Goal: Task Accomplishment & Management: Manage account settings

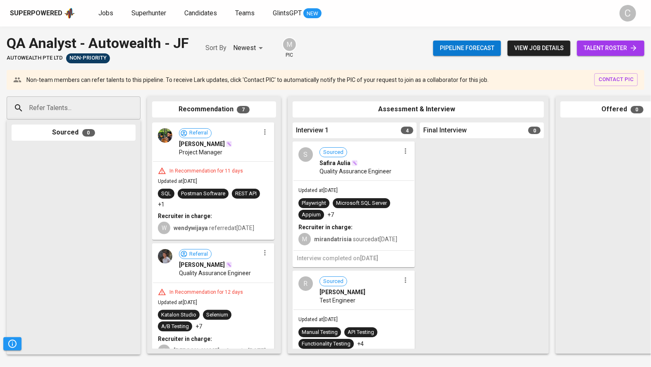
click at [610, 48] on span "talent roster" at bounding box center [610, 48] width 54 height 10
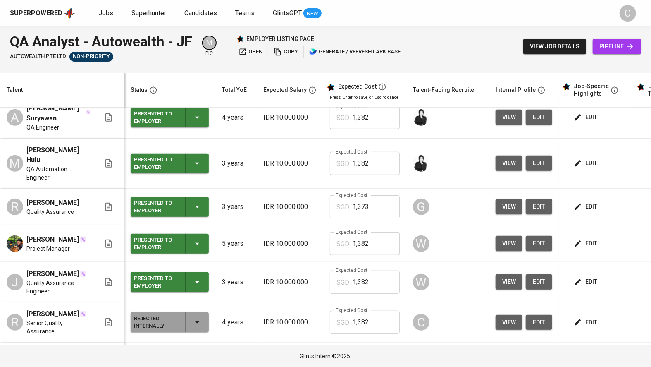
scroll to position [239, 0]
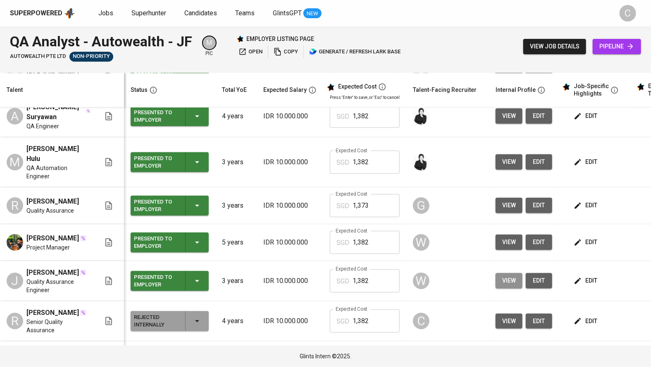
click at [504, 275] on span "view" at bounding box center [509, 280] width 14 height 10
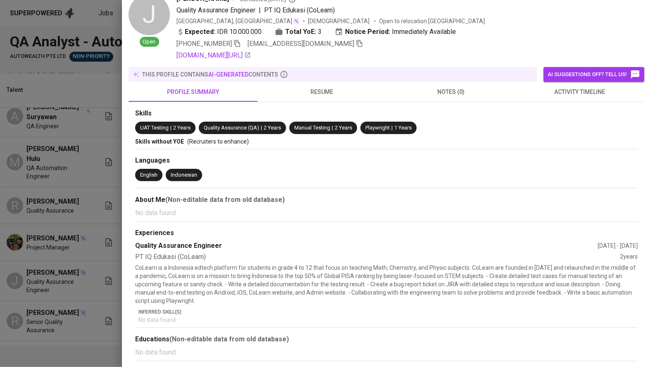
scroll to position [38, 0]
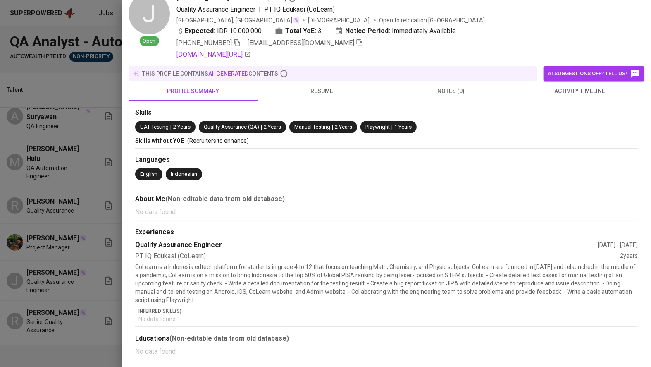
click at [324, 88] on span "resume" at bounding box center [321, 91] width 119 height 10
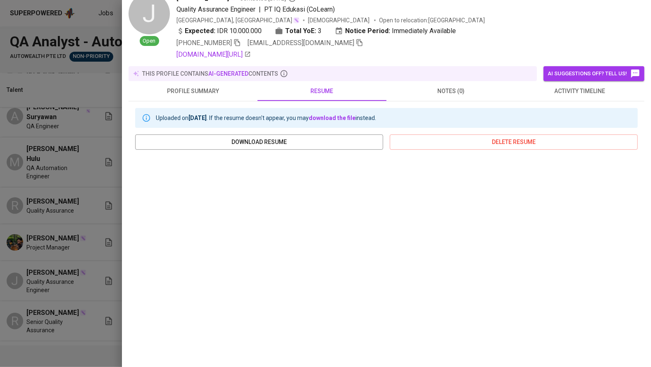
click at [46, 249] on div at bounding box center [325, 183] width 651 height 367
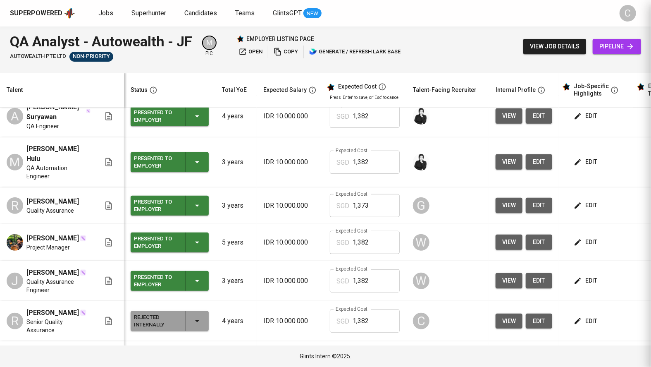
scroll to position [0, 0]
click at [511, 316] on span "view" at bounding box center [509, 321] width 14 height 10
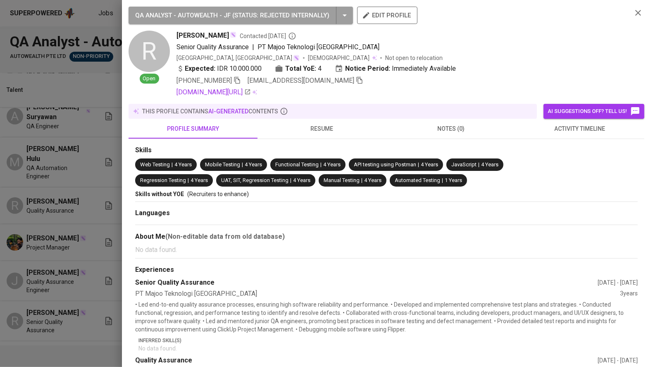
click at [65, 250] on div at bounding box center [325, 183] width 651 height 367
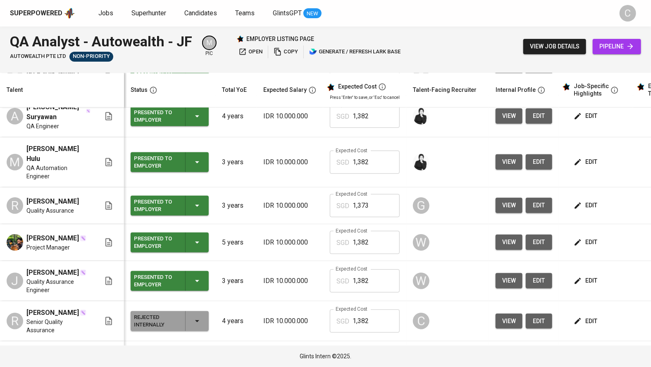
click at [593, 316] on span "edit" at bounding box center [586, 321] width 22 height 10
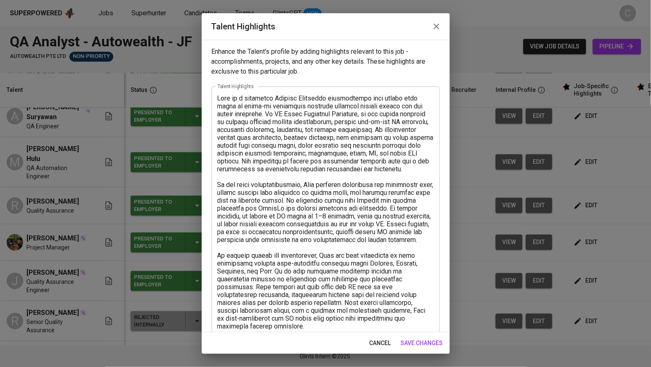
click at [219, 95] on textarea at bounding box center [325, 282] width 217 height 377
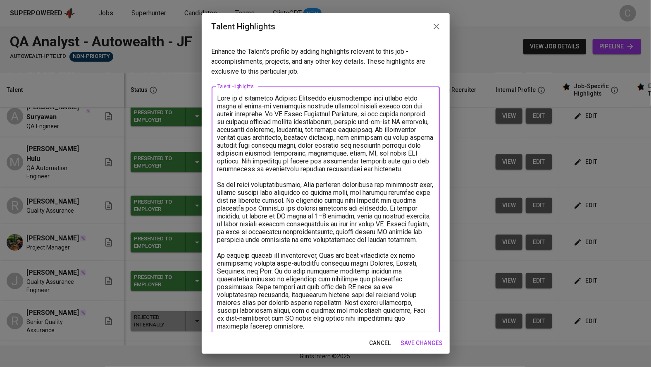
scroll to position [26, 0]
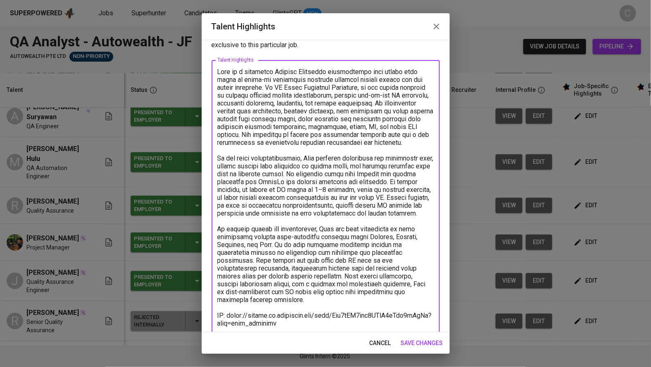
drag, startPoint x: 219, startPoint y: 95, endPoint x: 409, endPoint y: 303, distance: 281.4
click at [408, 303] on textarea at bounding box center [325, 256] width 217 height 377
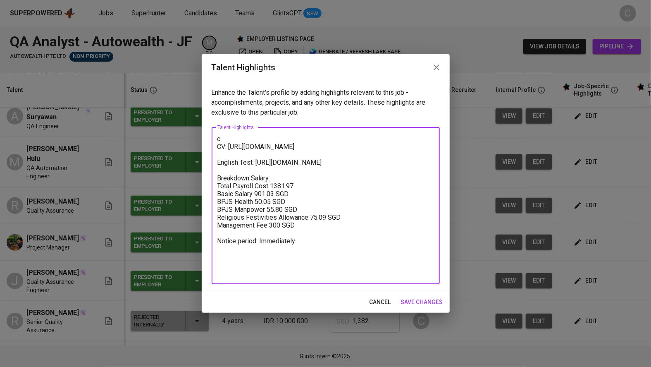
scroll to position [0, 0]
type textarea "[PERSON_NAME] is a dedicated Quality Assurance professional with nearly four ye…"
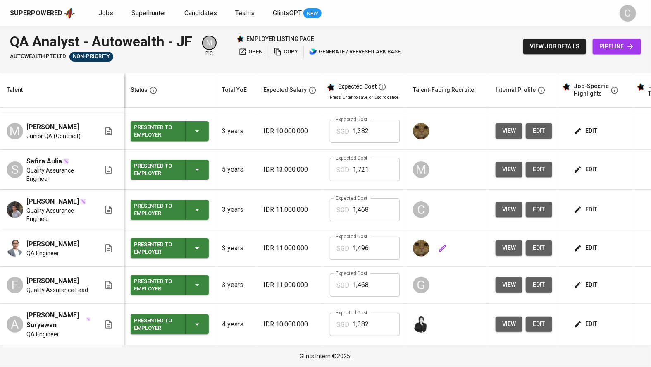
scroll to position [18, 0]
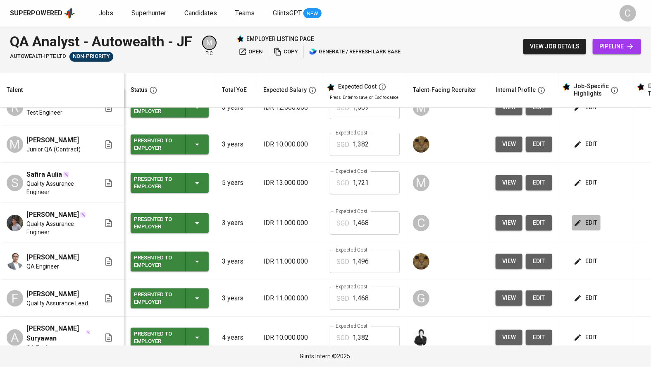
click at [584, 217] on span "edit" at bounding box center [586, 222] width 22 height 10
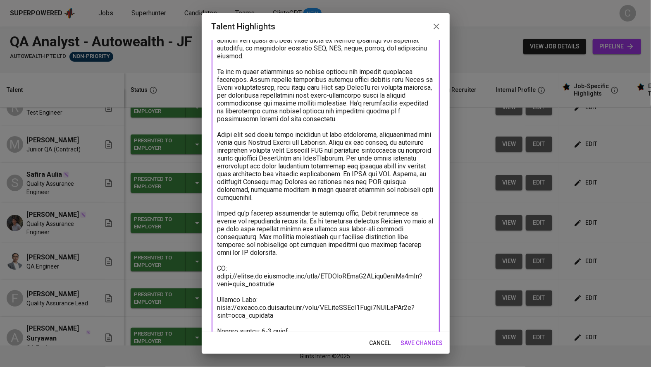
scroll to position [169, 0]
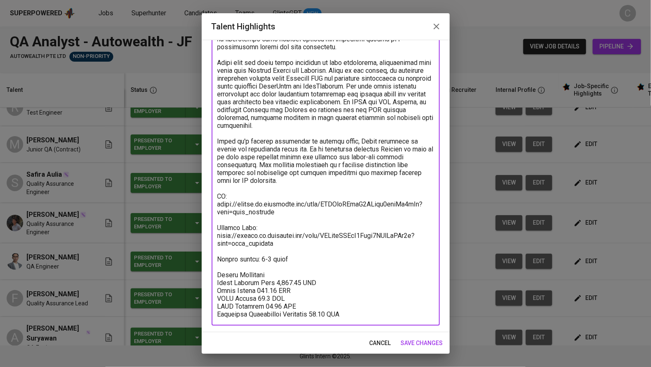
drag, startPoint x: 217, startPoint y: 96, endPoint x: 260, endPoint y: 178, distance: 91.9
click at [260, 178] on textarea at bounding box center [325, 121] width 217 height 393
